Goal: Task Accomplishment & Management: Manage account settings

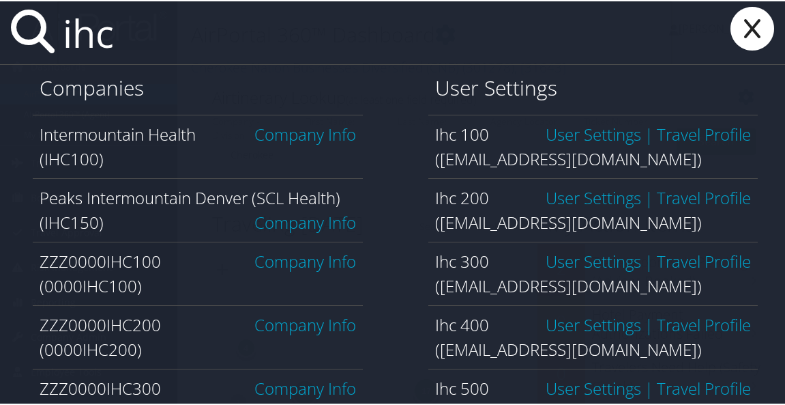
type input "ihc100"
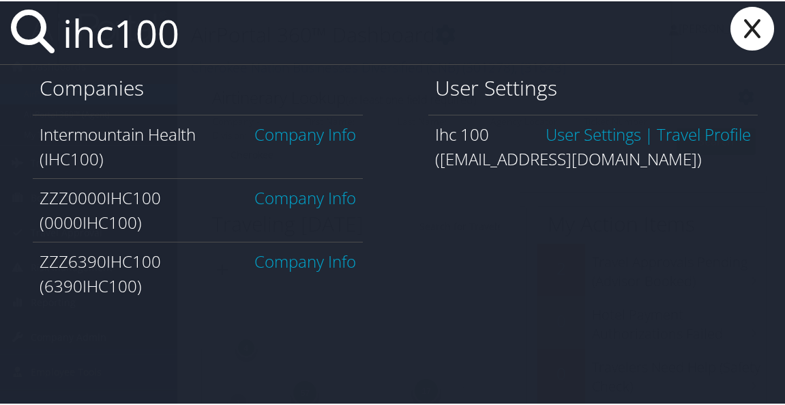
click at [308, 136] on link "Company Info" at bounding box center [305, 132] width 102 height 23
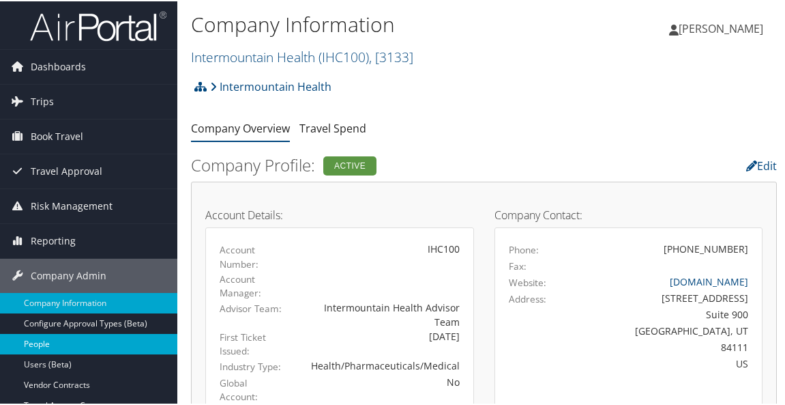
click at [54, 347] on link "People" at bounding box center [88, 342] width 177 height 20
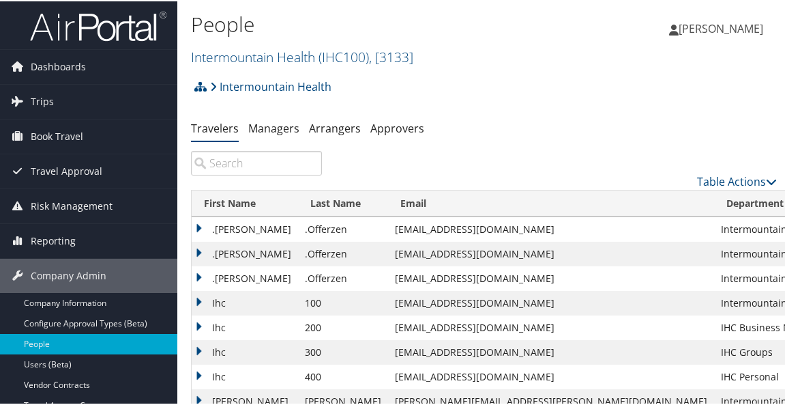
click at [243, 164] on input "search" at bounding box center [256, 161] width 131 height 25
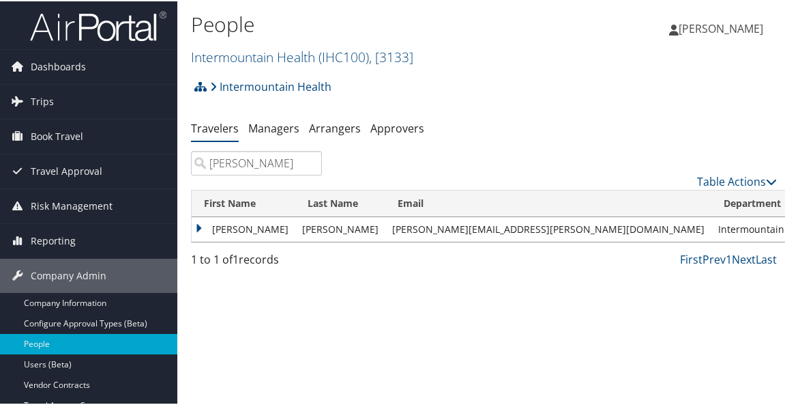
type input "brett panhorst"
click at [197, 235] on td "Brett" at bounding box center [244, 228] width 104 height 25
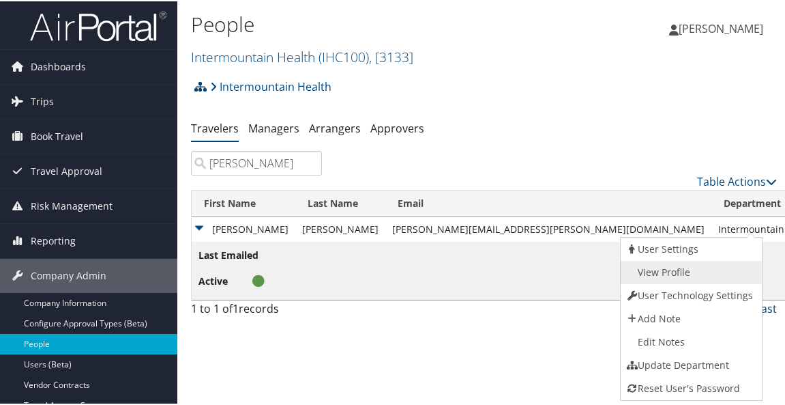
click at [696, 272] on link "View Profile" at bounding box center [690, 270] width 139 height 23
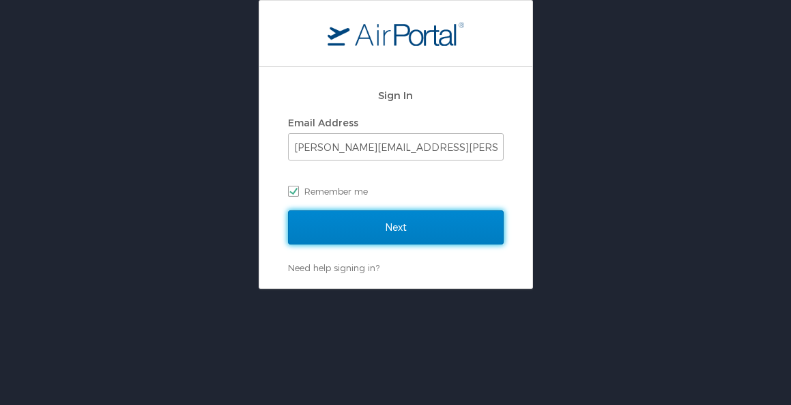
click at [413, 227] on input "Next" at bounding box center [396, 227] width 216 height 34
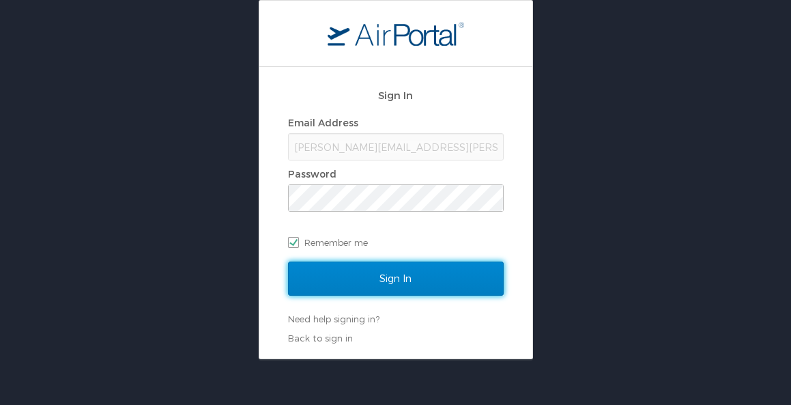
click at [392, 285] on input "Sign In" at bounding box center [396, 278] width 216 height 34
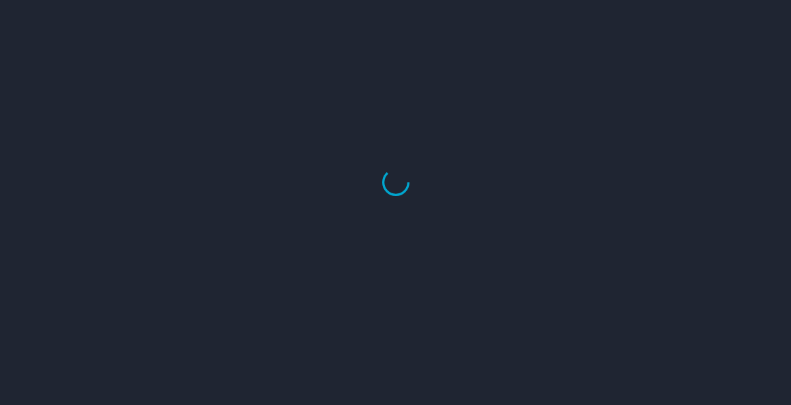
select select "US"
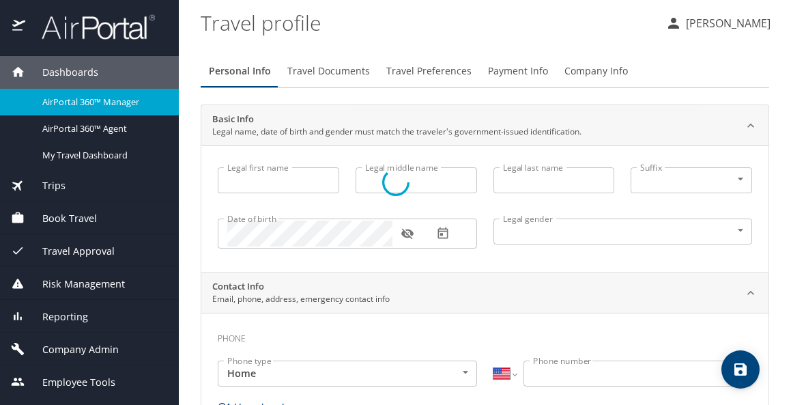
type input "[PERSON_NAME]"
type input "Panhorst"
type input "Male"
select select "US"
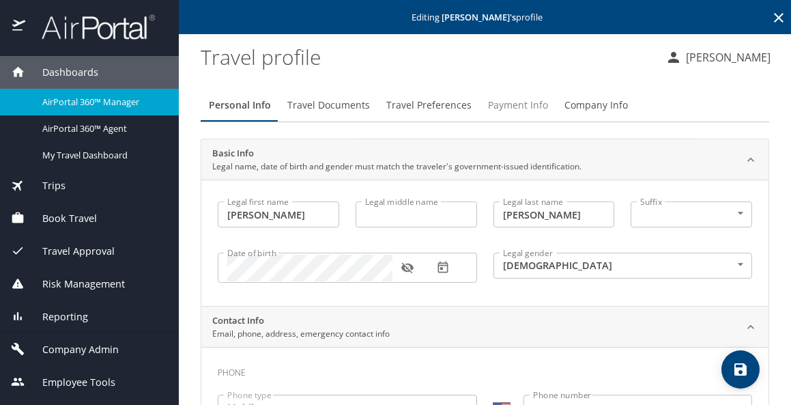
click at [537, 106] on span "Payment Info" at bounding box center [518, 105] width 60 height 17
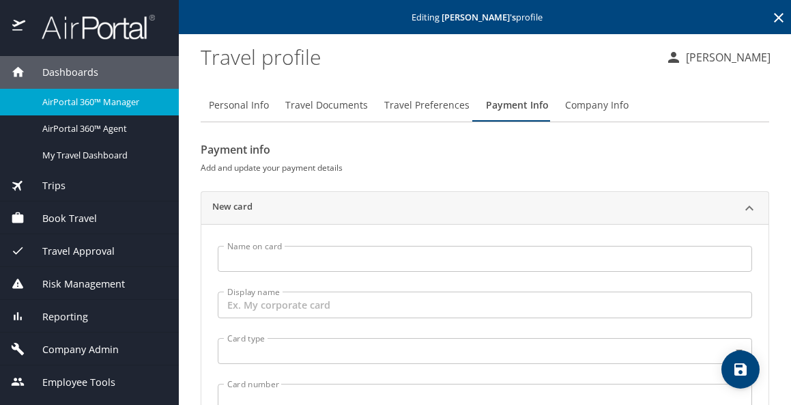
click at [250, 266] on input "Name on card" at bounding box center [485, 259] width 534 height 26
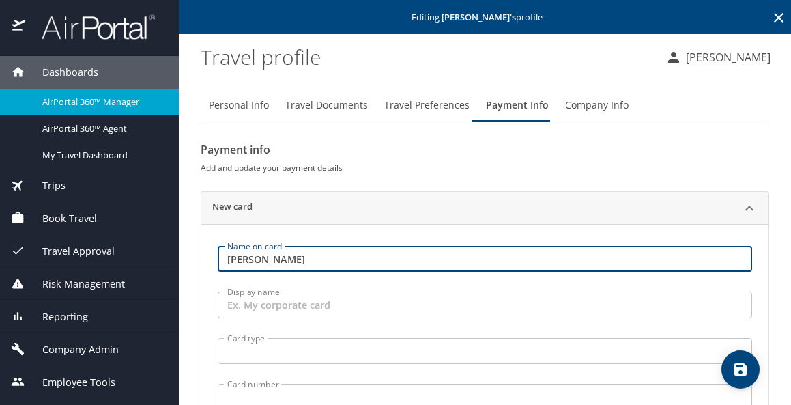
type input "Brett Panhorst"
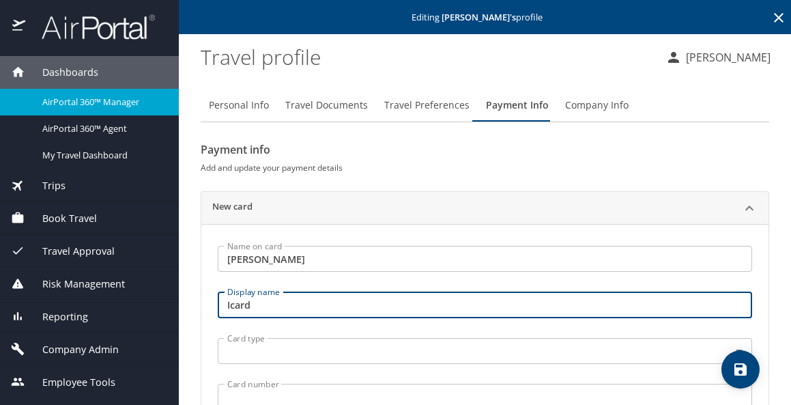
type input "Icard"
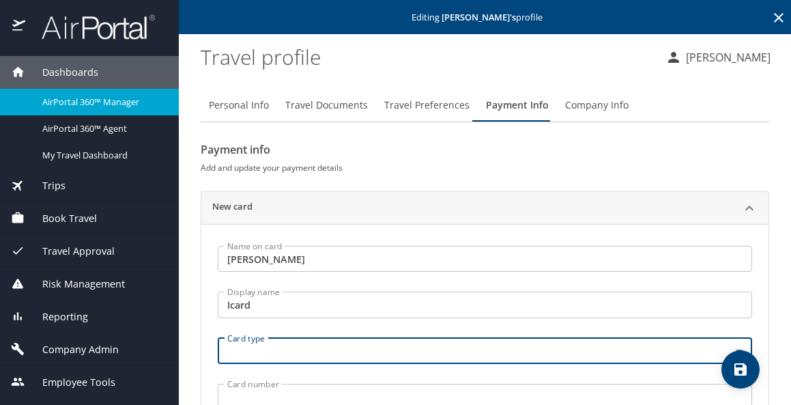
click at [274, 343] on body "Dashboards AirPortal 360™ Manager AirPortal 360™ Agent My Travel Dashboard Trip…" at bounding box center [395, 202] width 791 height 405
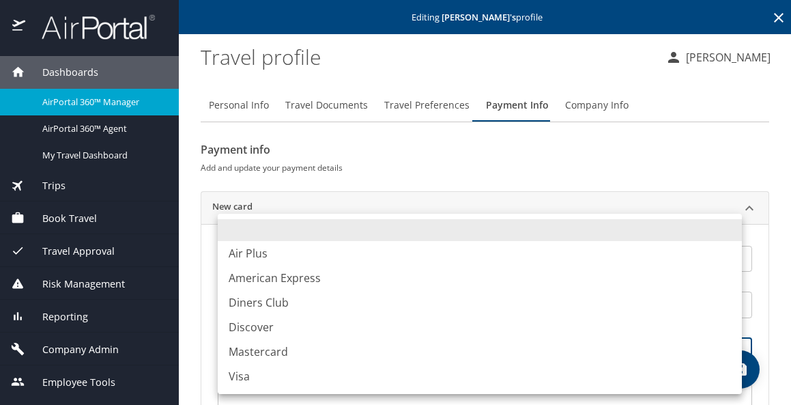
click at [254, 373] on li "Visa" at bounding box center [480, 376] width 524 height 25
type input "VI"
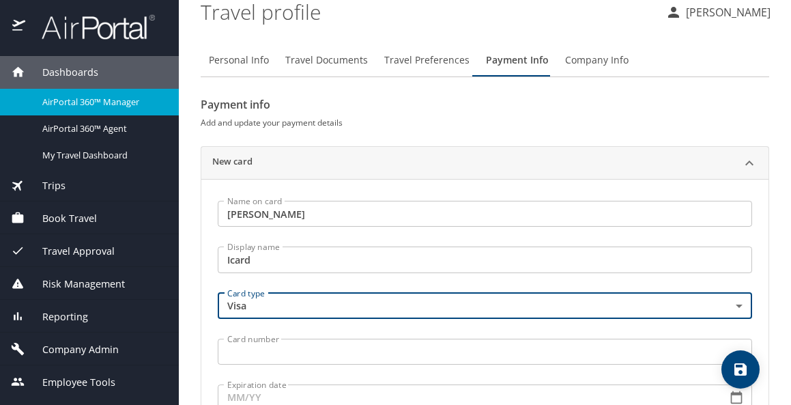
scroll to position [136, 0]
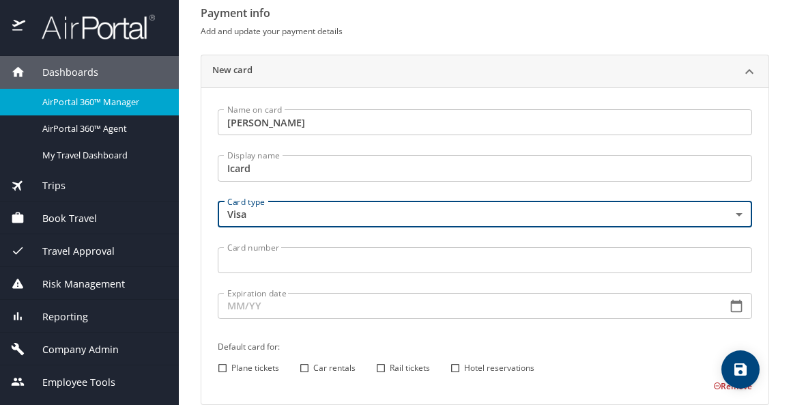
click at [282, 259] on input "Card number" at bounding box center [485, 260] width 534 height 26
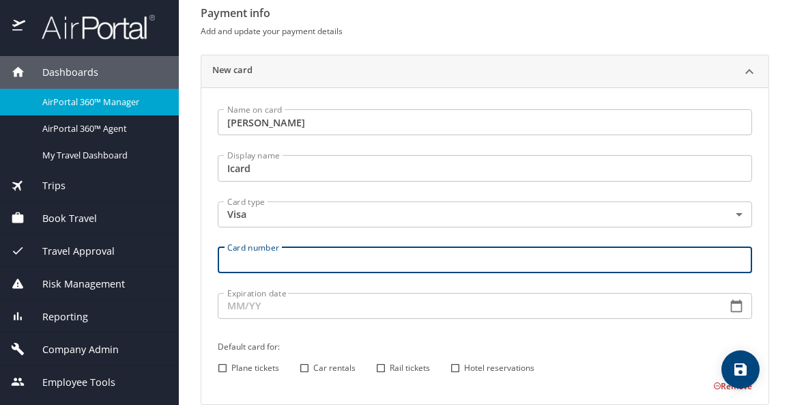
click at [246, 260] on input "Card number" at bounding box center [485, 260] width 534 height 26
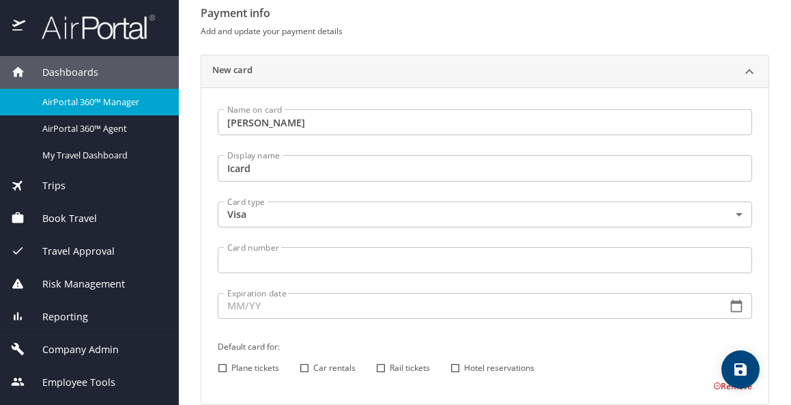
click at [259, 261] on input "Card number" at bounding box center [485, 260] width 534 height 26
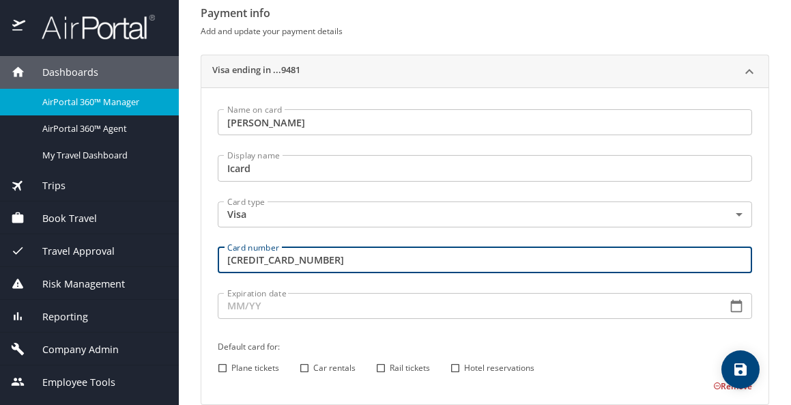
type input "4485595250199481"
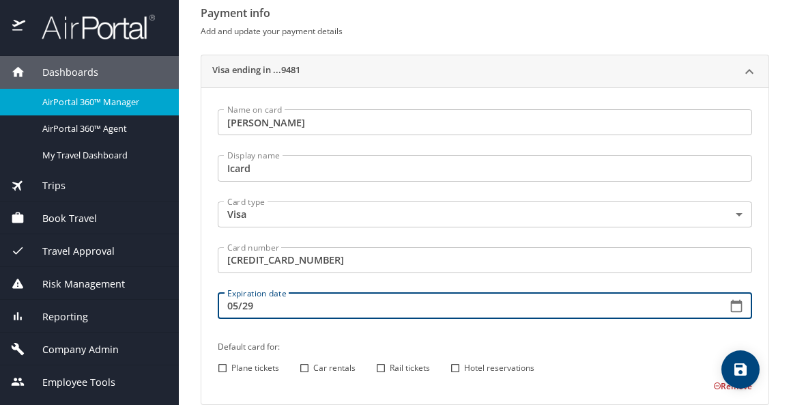
type input "05/29"
click at [219, 365] on input "Plane tickets" at bounding box center [223, 368] width 18 height 18
checkbox input "true"
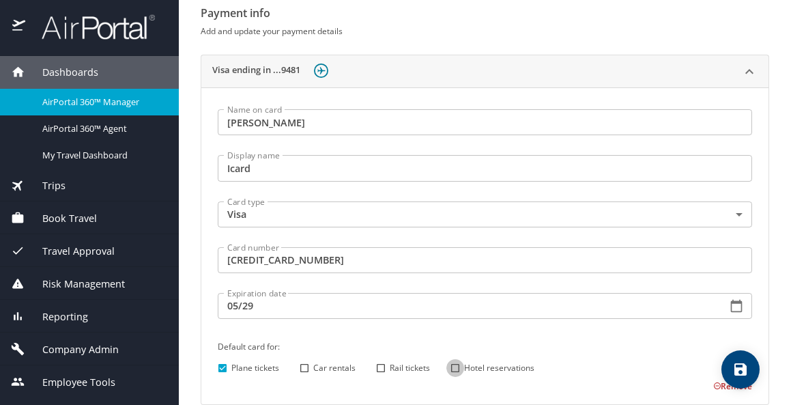
click at [454, 368] on input "Hotel reservations" at bounding box center [455, 368] width 18 height 18
checkbox input "true"
click at [739, 359] on button "save" at bounding box center [740, 369] width 38 height 38
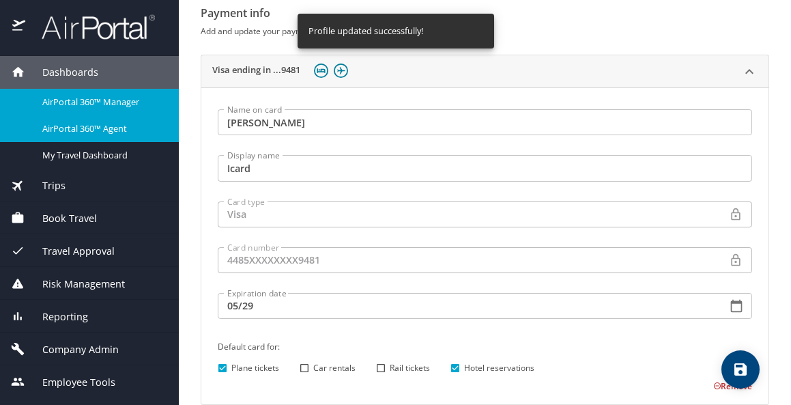
click at [128, 122] on span "AirPortal 360™ Agent" at bounding box center [102, 128] width 120 height 13
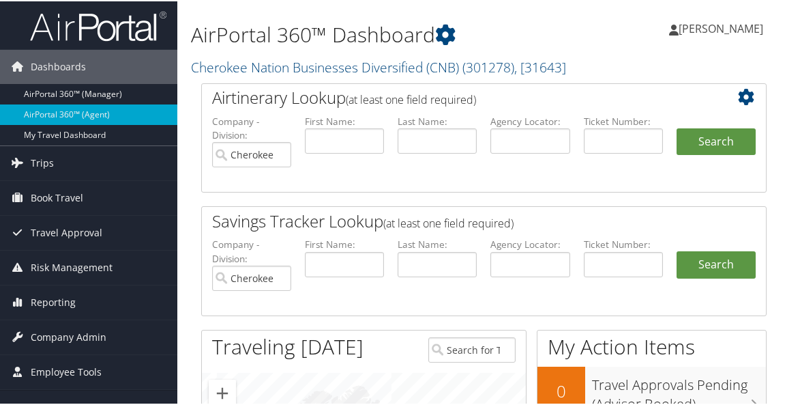
click at [781, 302] on div "AirPortal 360™ Dashboard Cherokee Nation Businesses Diversified (CNB) ( 301278 …" at bounding box center [483, 374] width 613 height 749
